Goal: Task Accomplishment & Management: Manage account settings

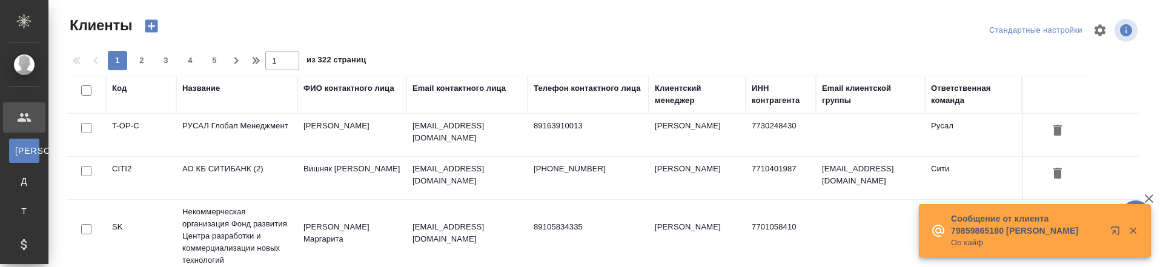
select select "RU"
click at [142, 60] on span "2" at bounding box center [141, 61] width 19 height 12
type input "2"
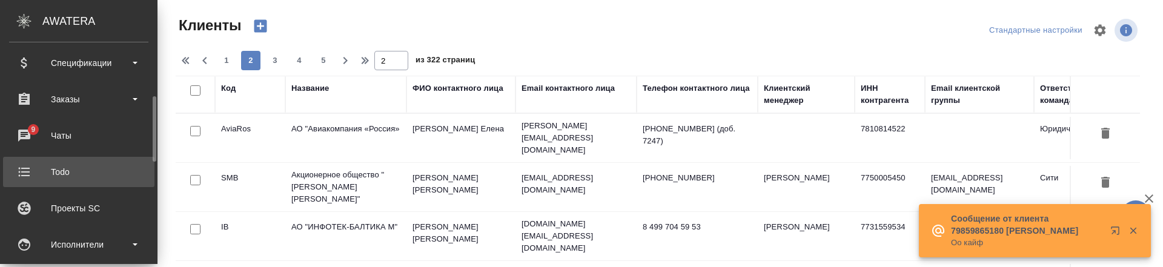
scroll to position [182, 0]
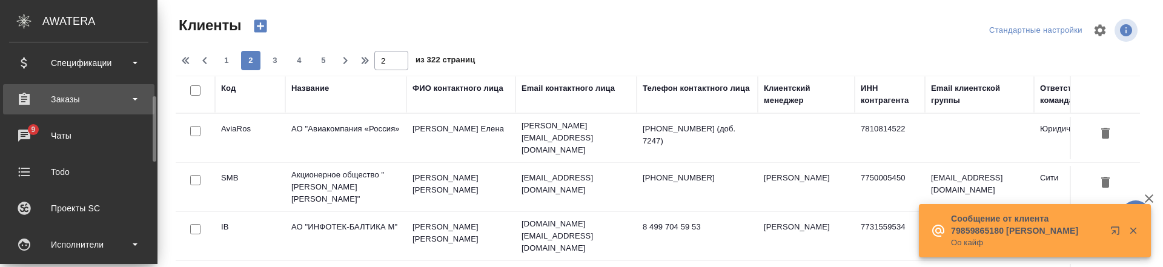
click at [84, 90] on div "Заказы" at bounding box center [78, 99] width 139 height 18
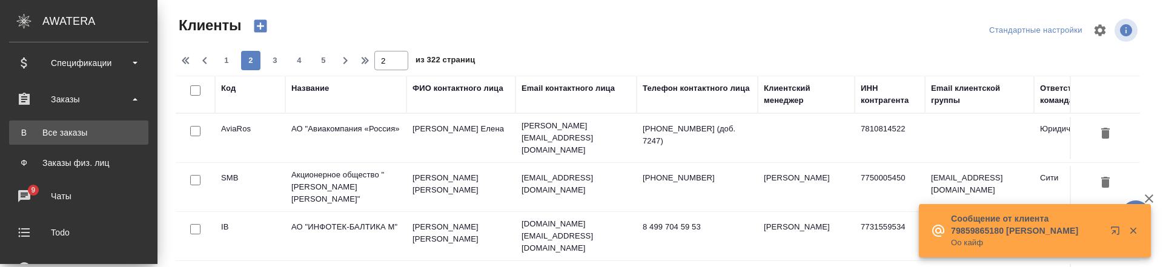
click at [78, 136] on div "Все заказы" at bounding box center [78, 133] width 127 height 12
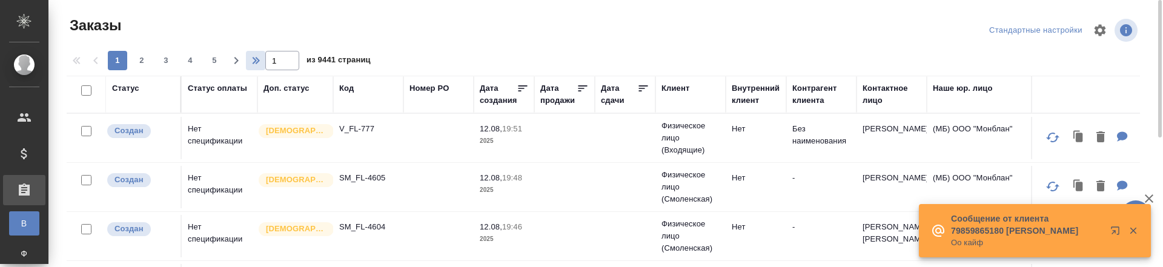
click at [250, 61] on icon "button" at bounding box center [254, 60] width 15 height 15
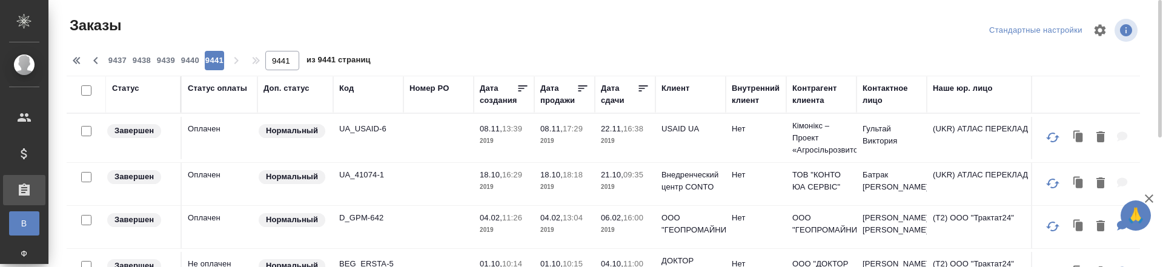
click at [415, 134] on td at bounding box center [438, 138] width 70 height 42
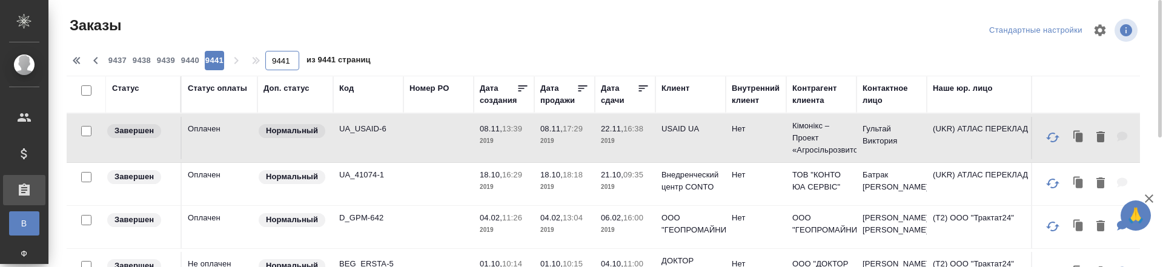
click at [276, 58] on input "9441" at bounding box center [282, 60] width 34 height 19
type input "500"
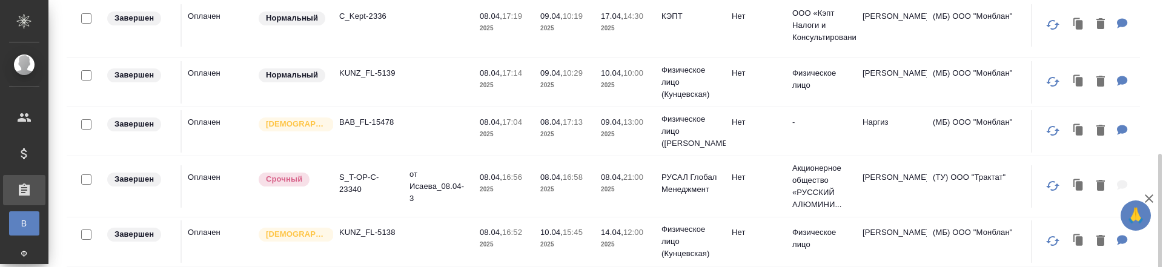
scroll to position [182, 0]
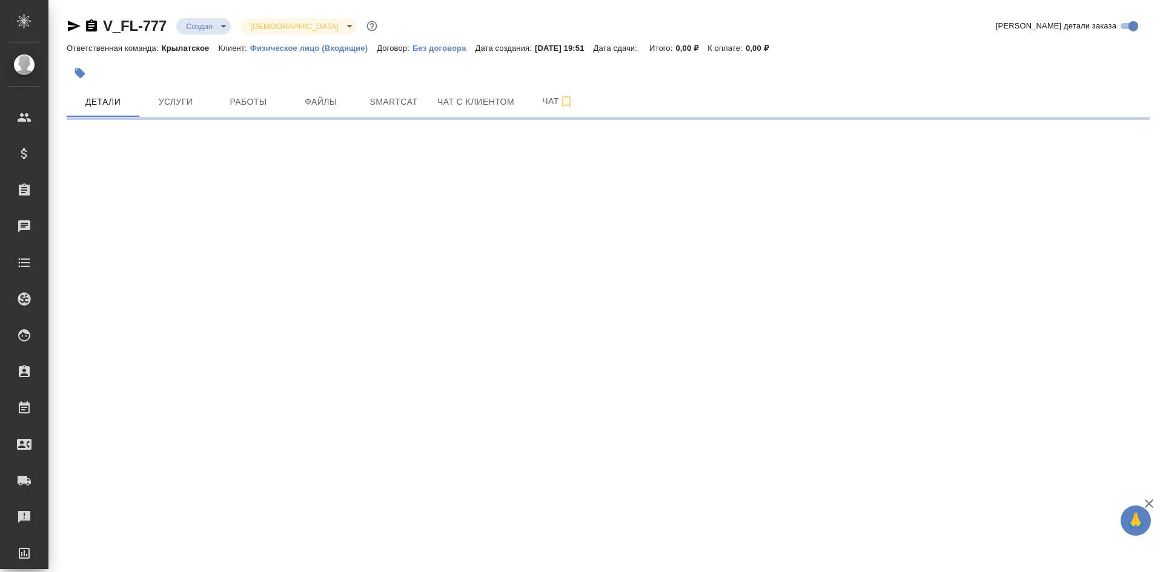
select select "RU"
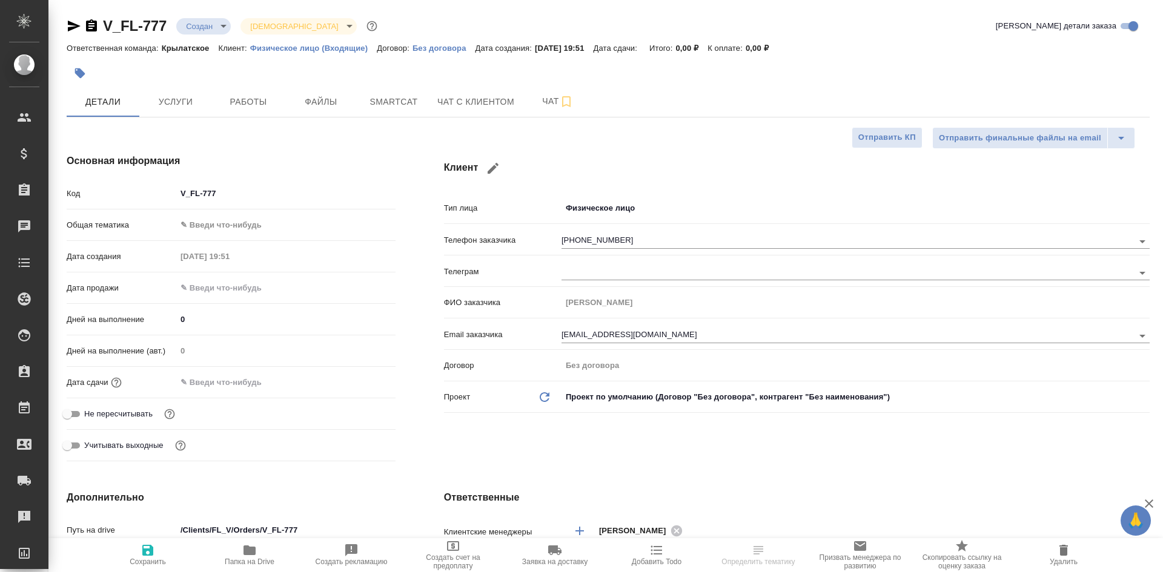
type textarea "x"
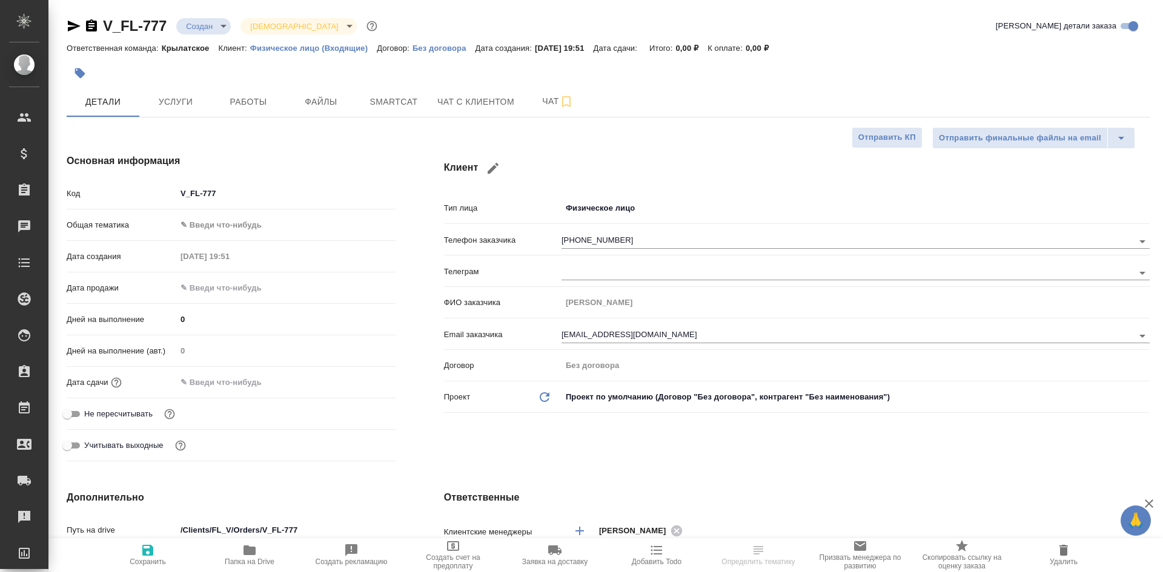
type textarea "x"
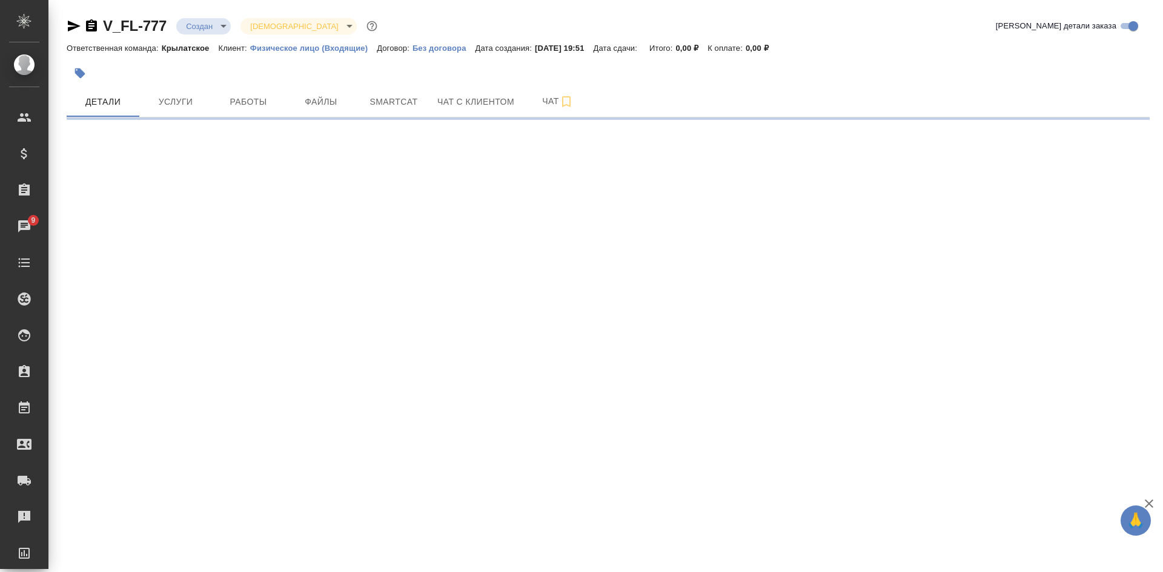
select select "RU"
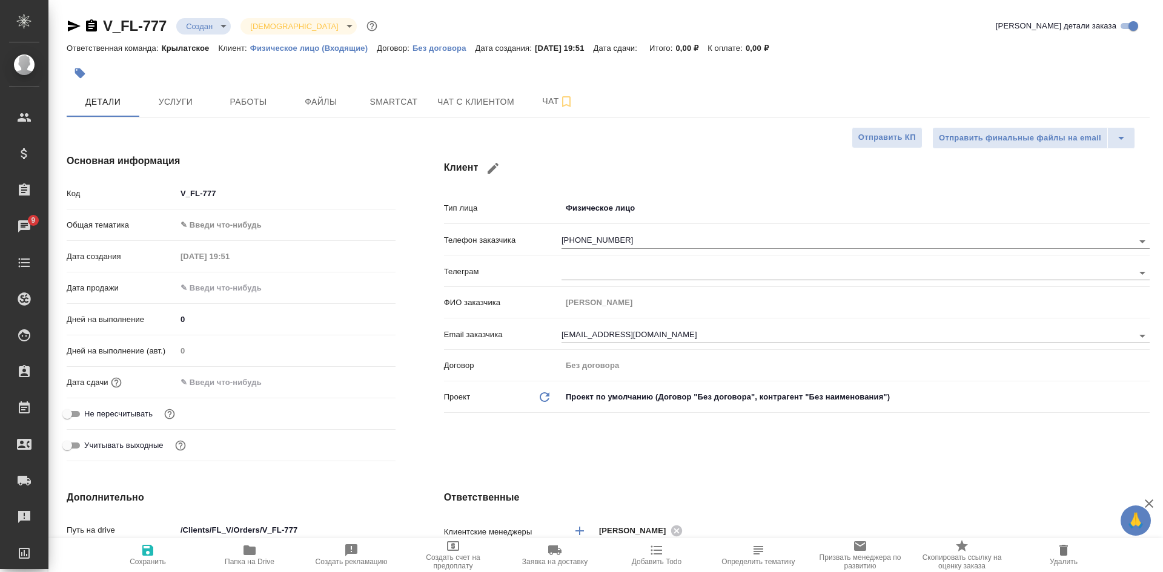
type textarea "x"
click at [93, 28] on icon "button" at bounding box center [91, 25] width 11 height 12
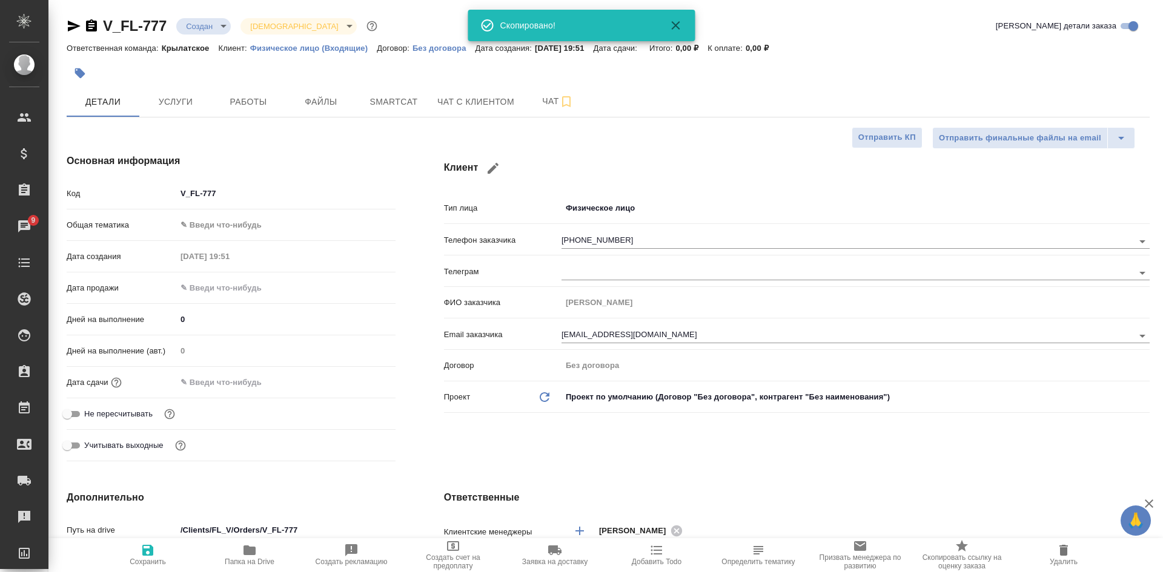
type textarea "x"
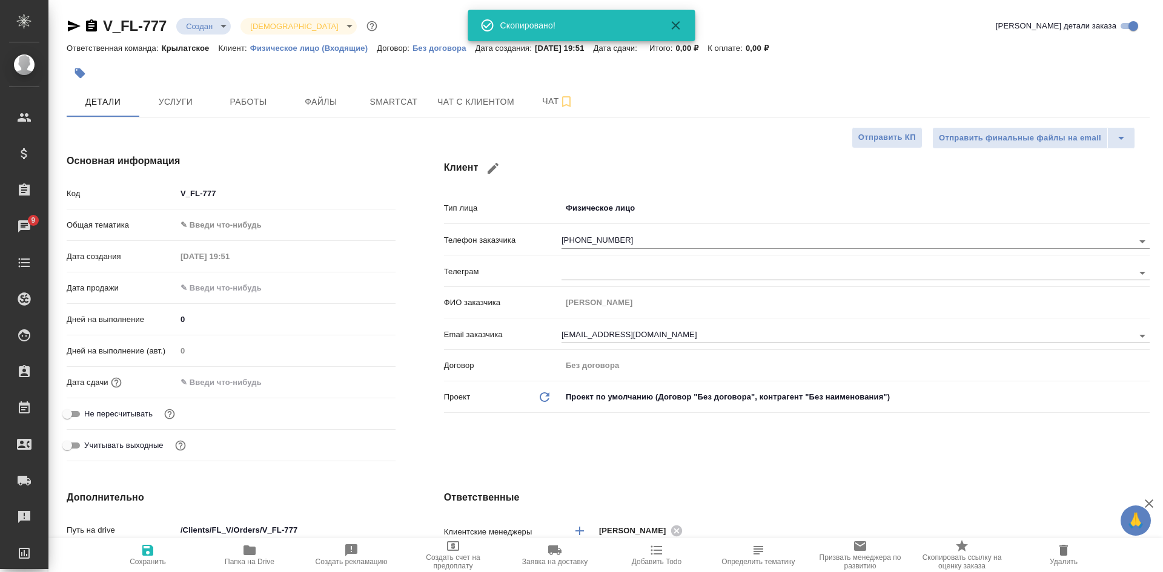
type textarea "x"
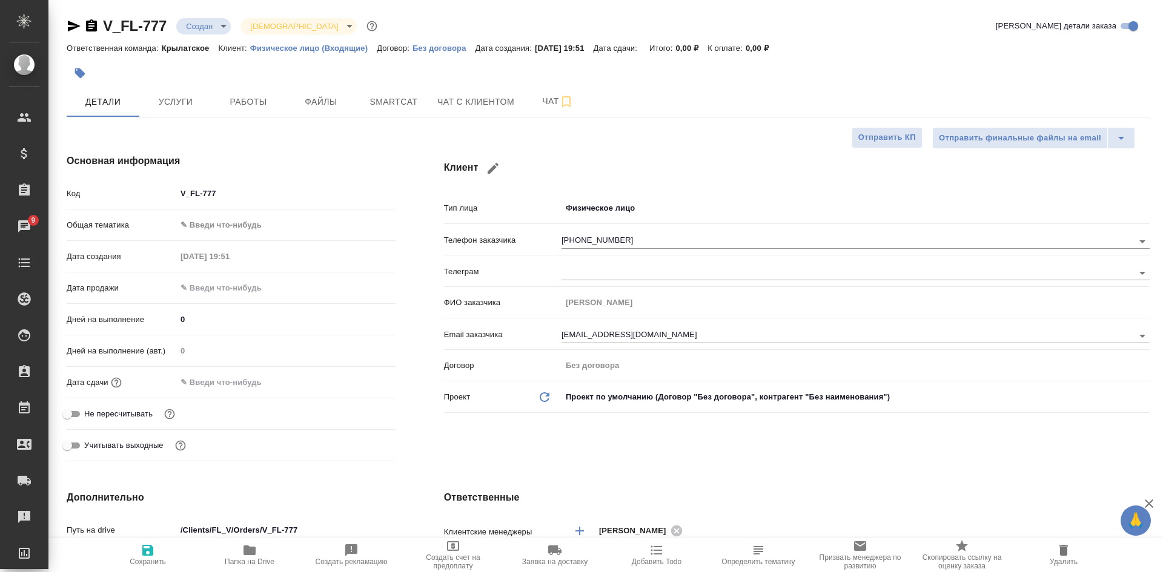
type textarea "x"
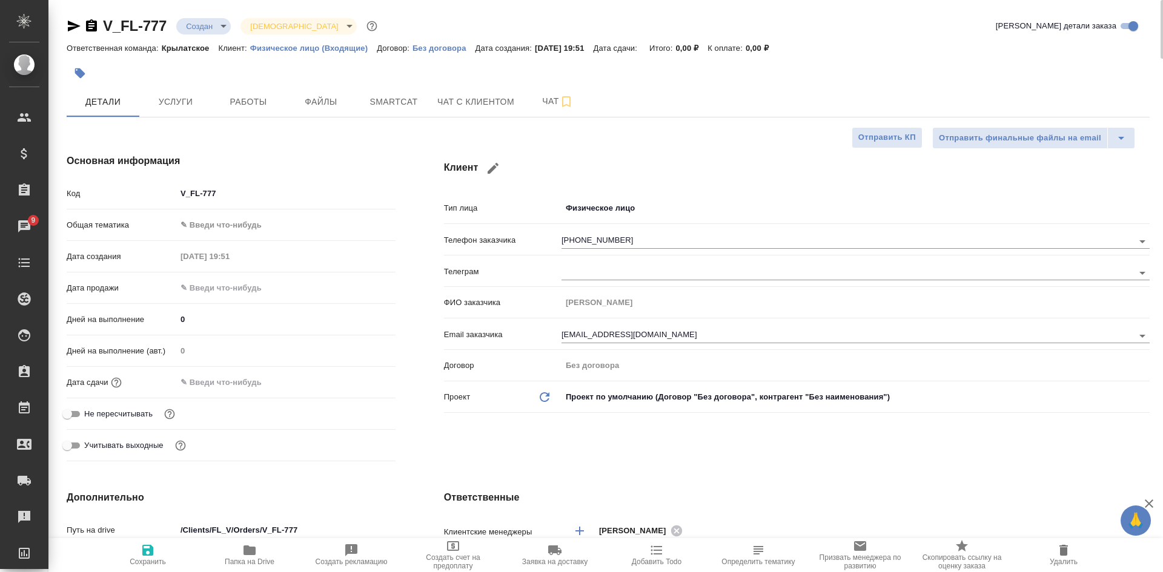
type textarea "x"
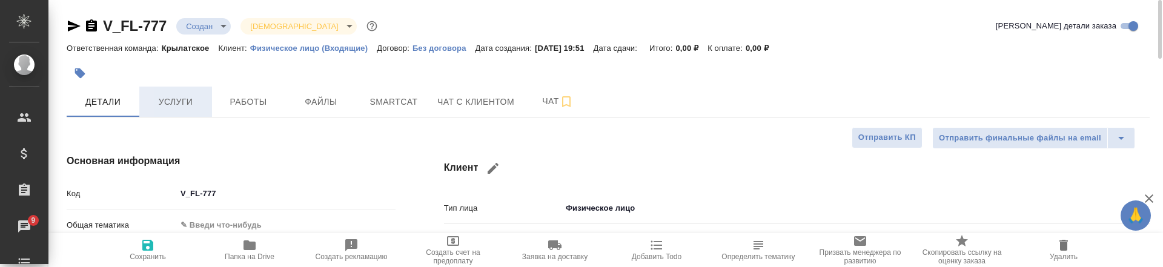
click at [151, 110] on button "Услуги" at bounding box center [175, 102] width 73 height 30
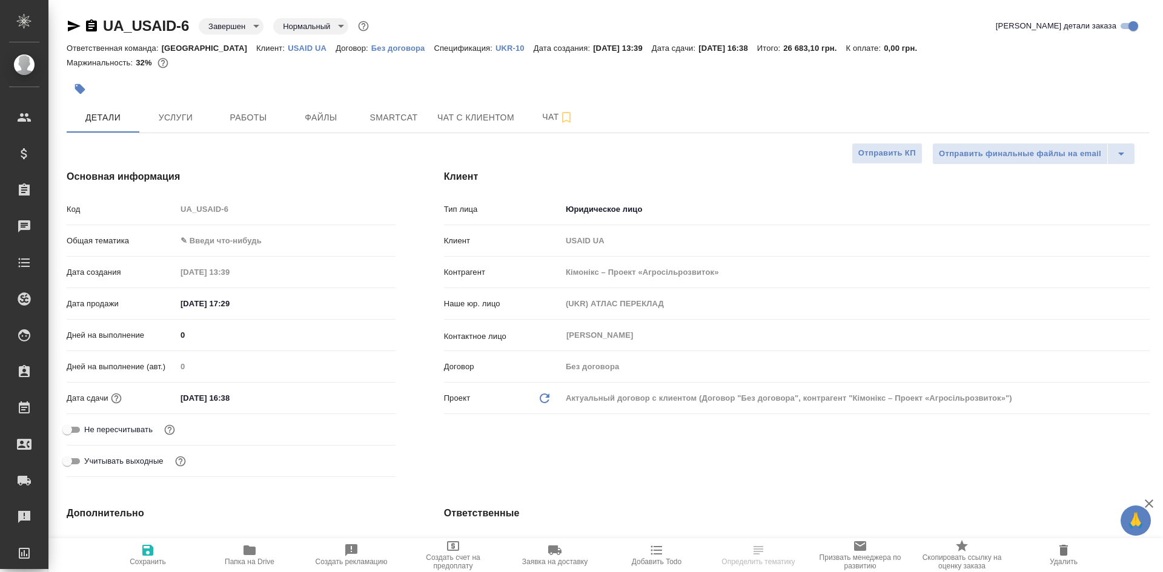
select select "RU"
type textarea "x"
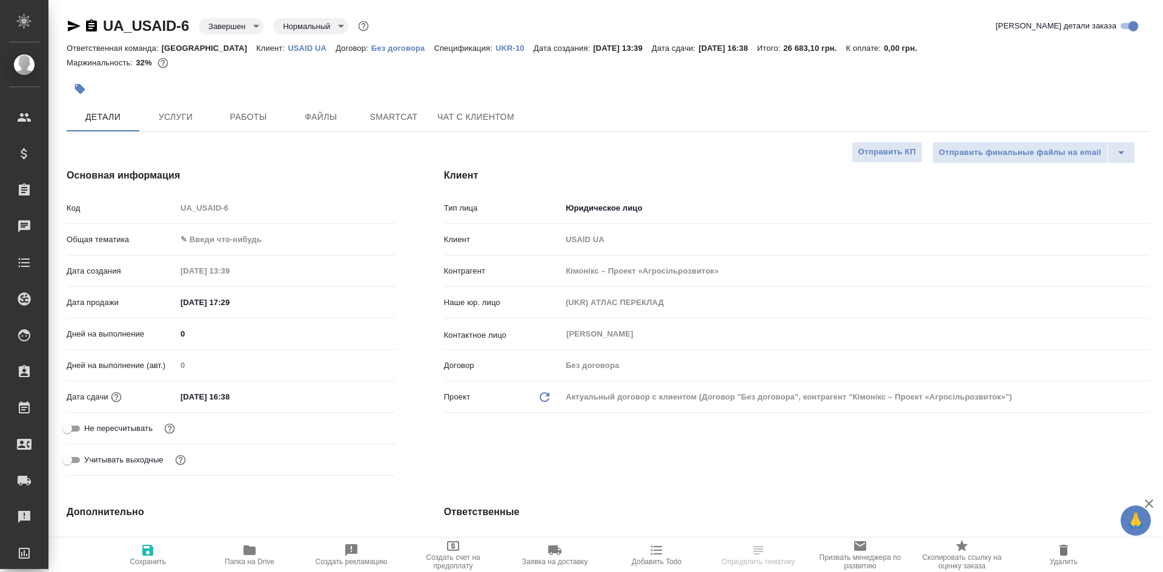
type textarea "x"
select select "RU"
type textarea "x"
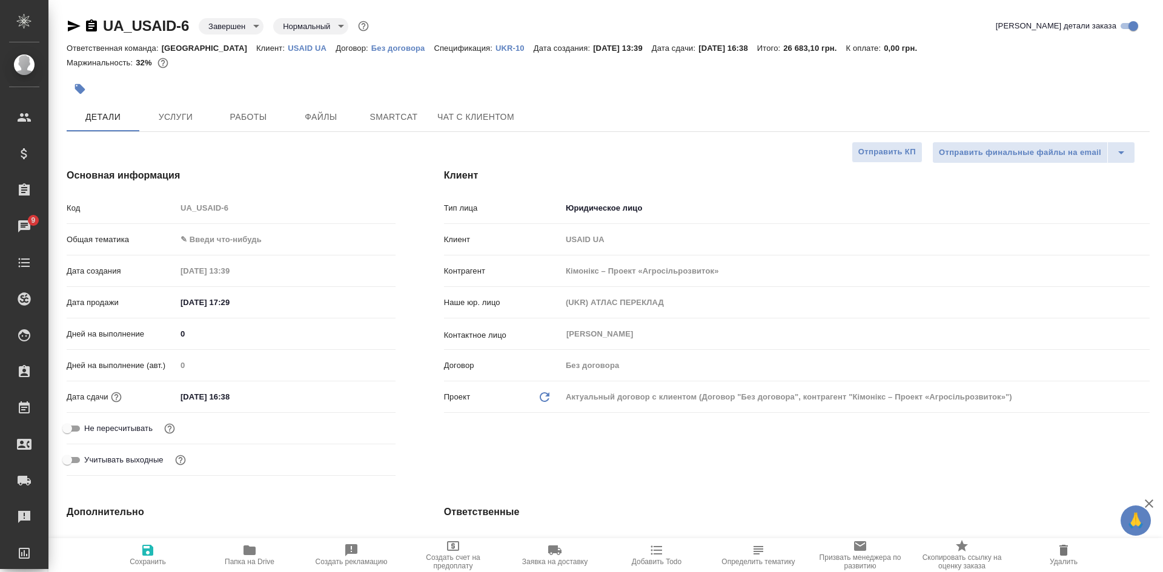
type textarea "x"
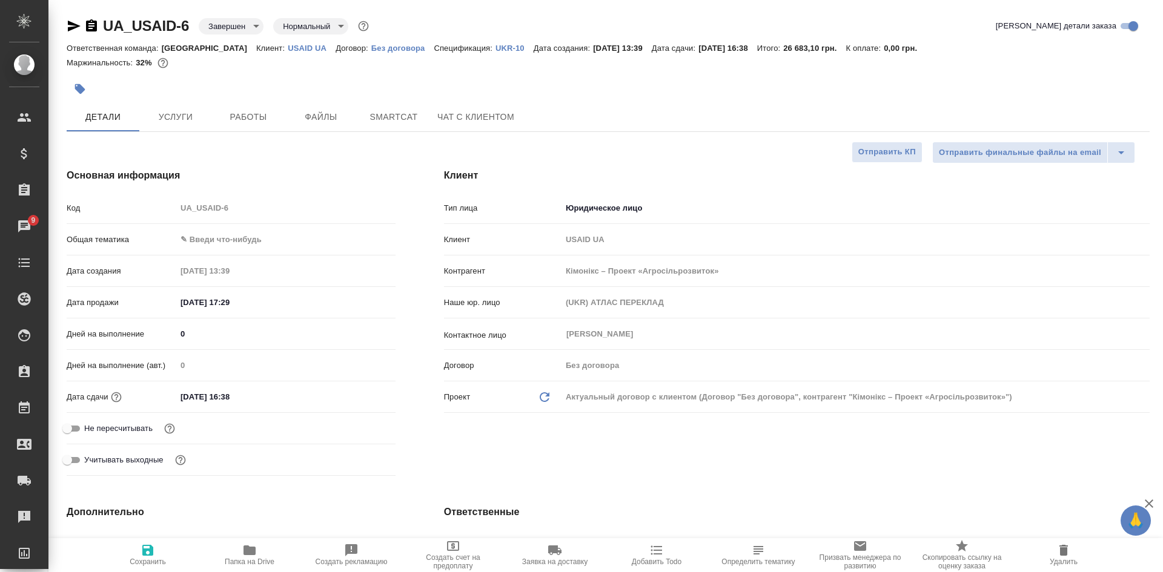
type textarea "x"
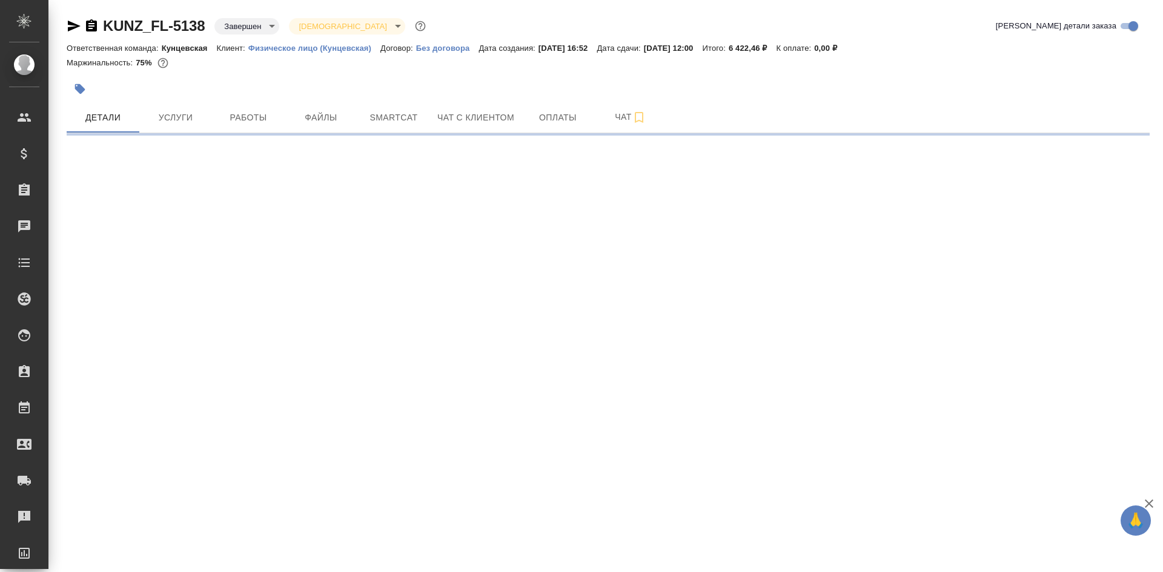
select select "RU"
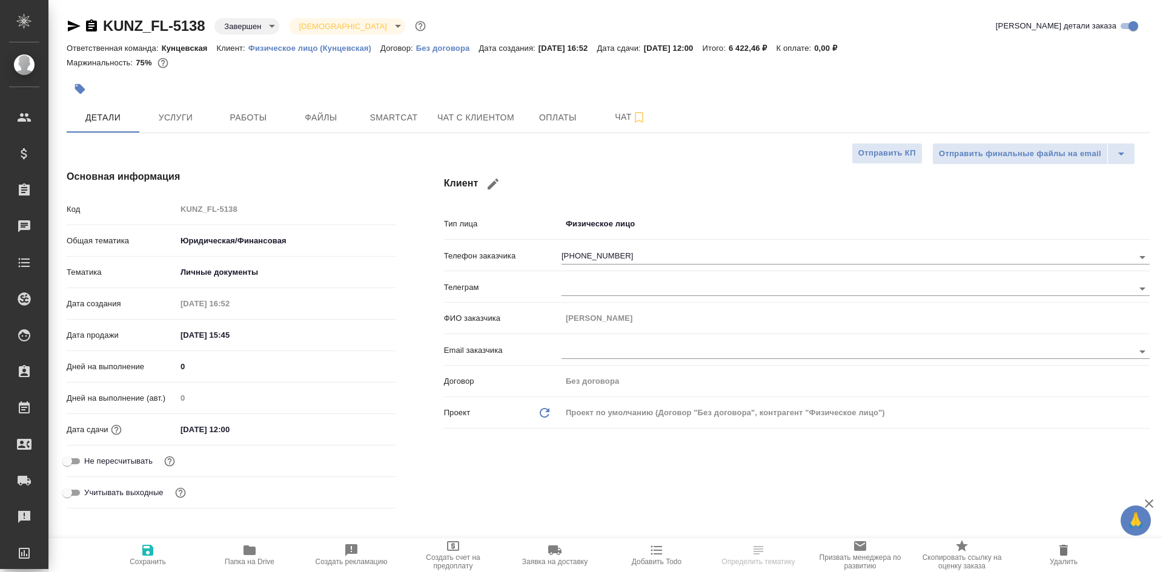
type textarea "x"
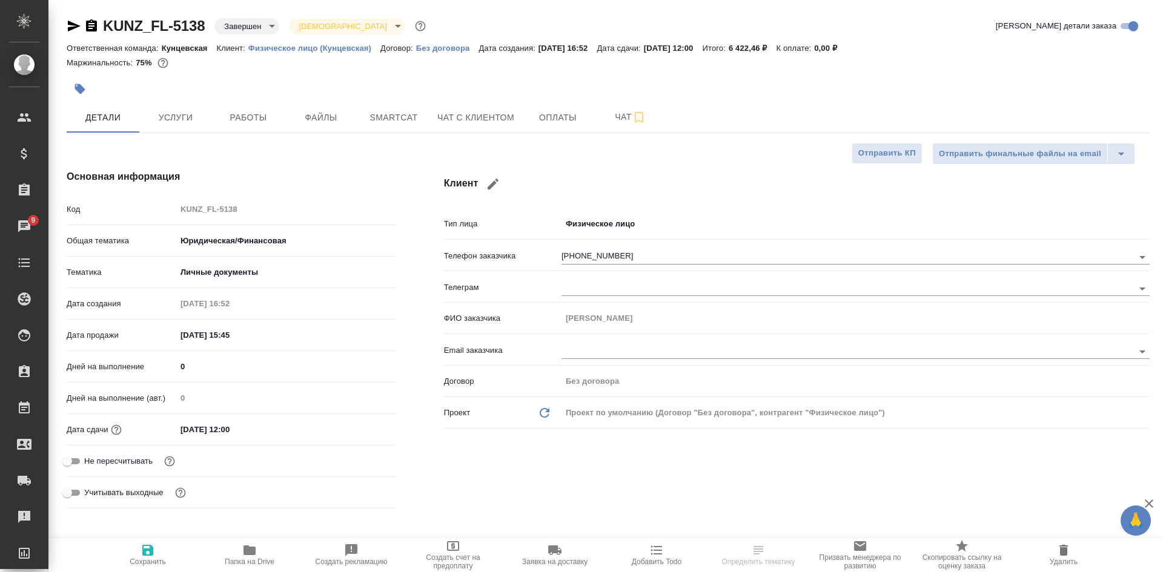
type textarea "x"
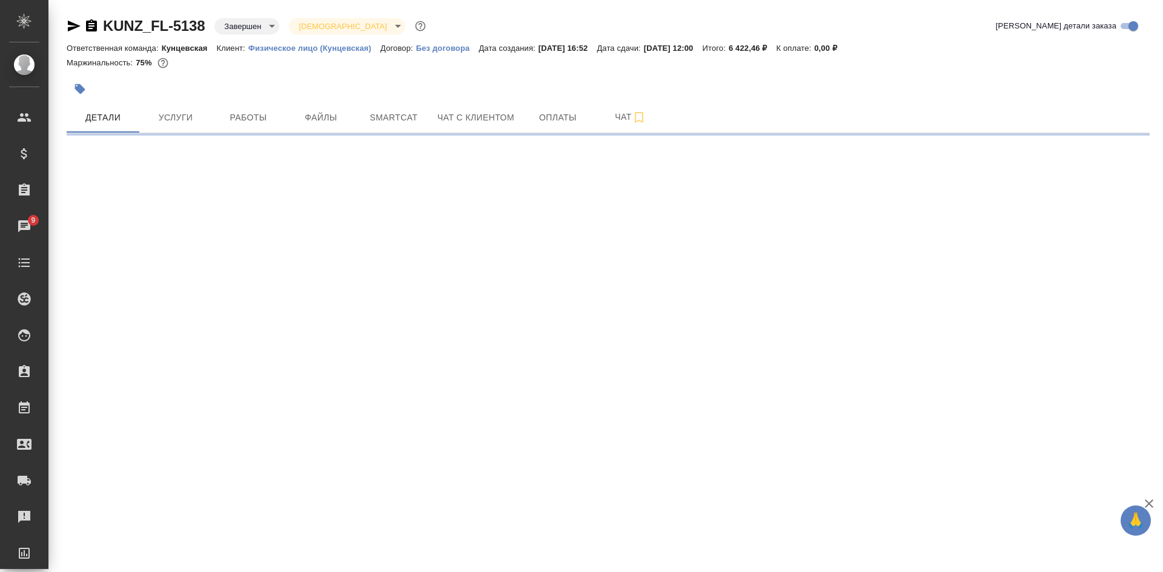
select select "RU"
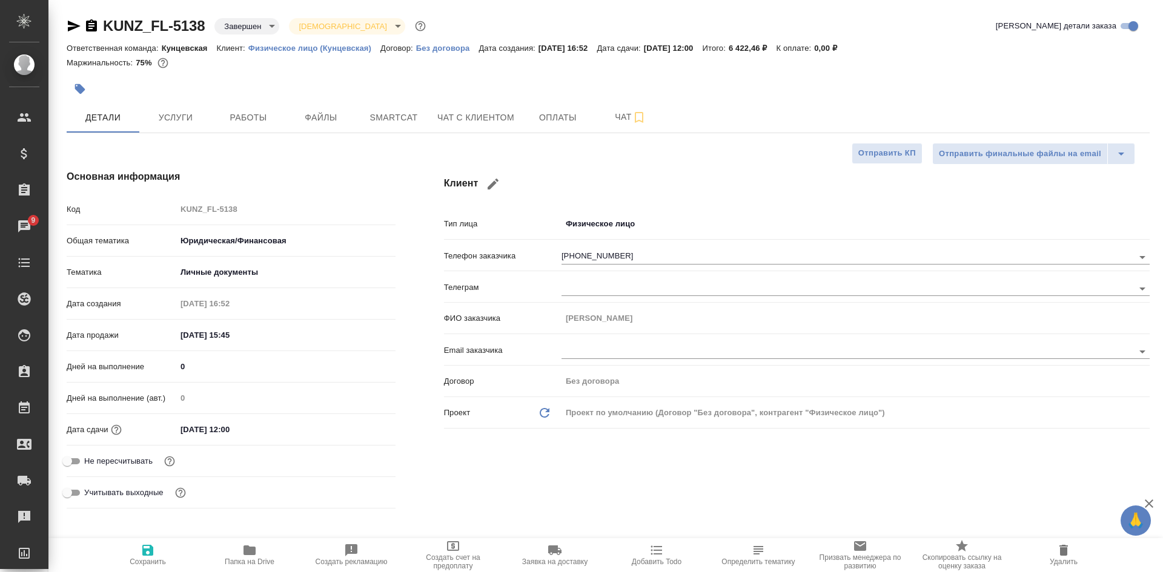
type textarea "x"
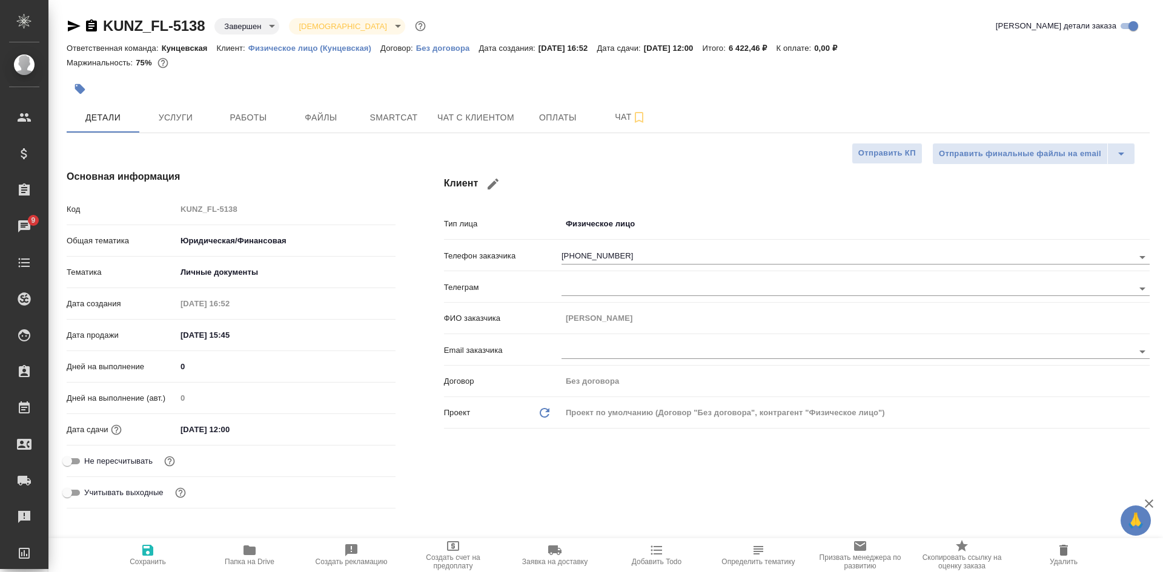
type textarea "x"
